Goal: Task Accomplishment & Management: Use online tool/utility

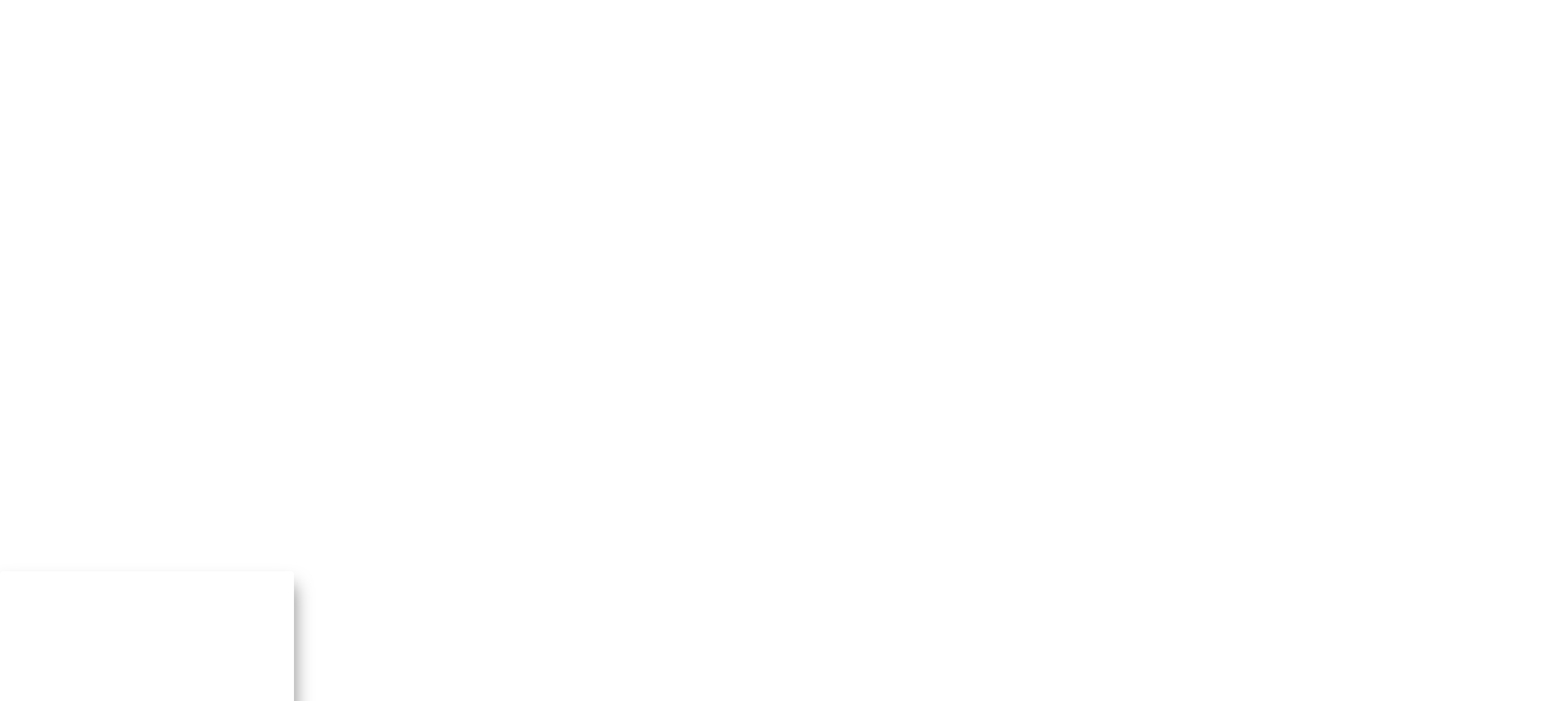
paste input "[EMAIL_ADDRESS][DOMAIN_NAME]"
type input "[EMAIL_ADDRESS][DOMAIN_NAME]"
